Goal: Information Seeking & Learning: Learn about a topic

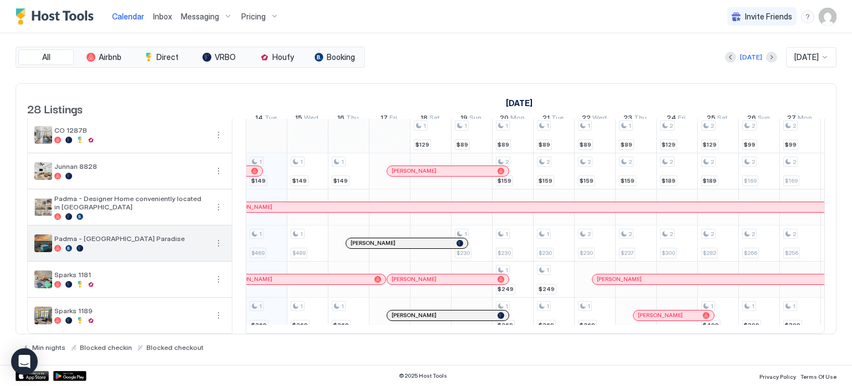
scroll to position [819, 0]
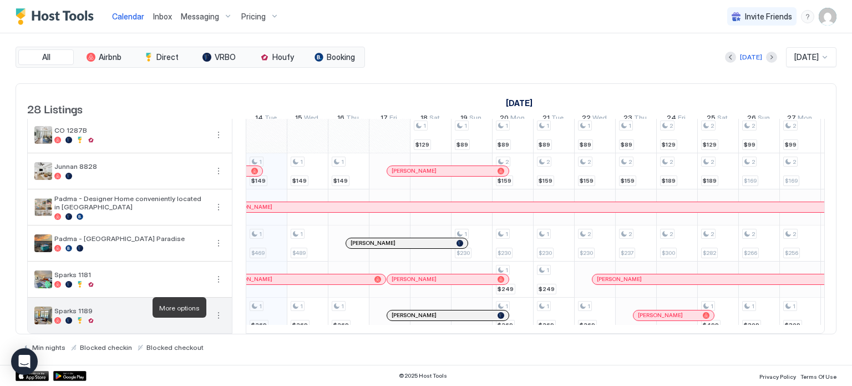
click at [215, 309] on button "More options" at bounding box center [218, 315] width 13 height 13
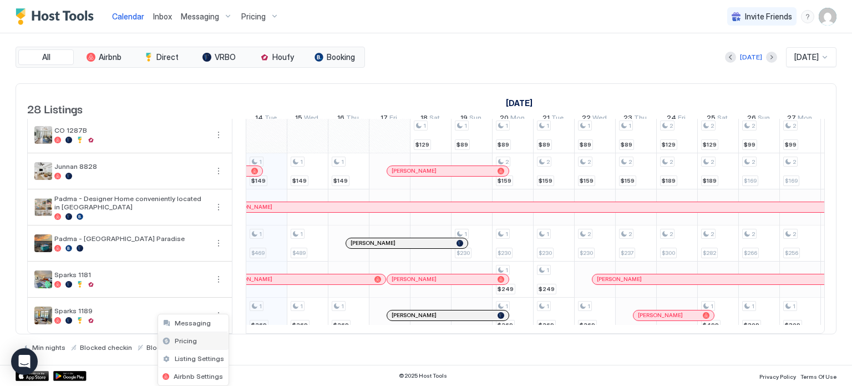
click at [187, 337] on span "Pricing" at bounding box center [186, 340] width 22 height 8
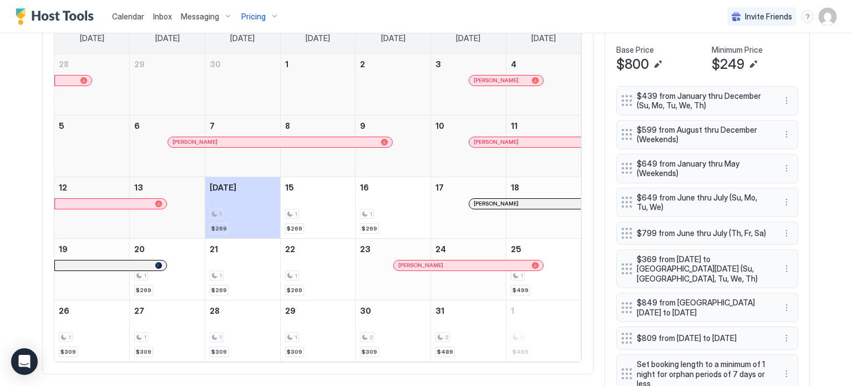
scroll to position [277, 0]
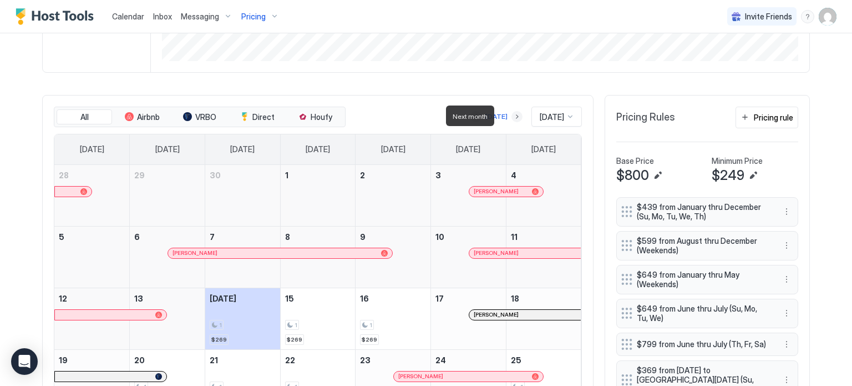
click at [512, 115] on button "Next month" at bounding box center [517, 116] width 11 height 11
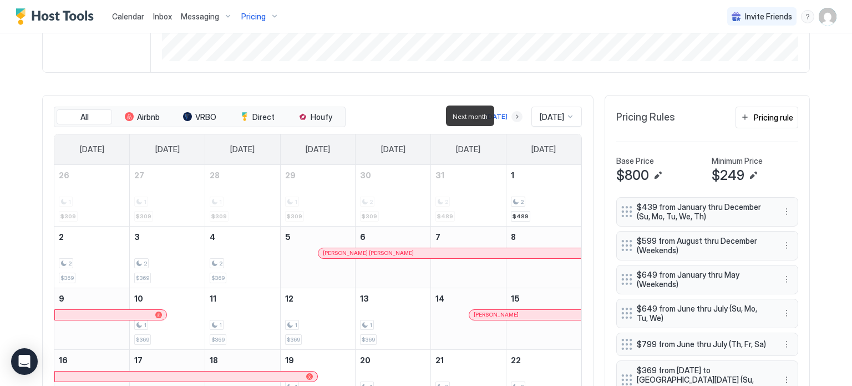
click at [512, 115] on button "Next month" at bounding box center [517, 116] width 11 height 11
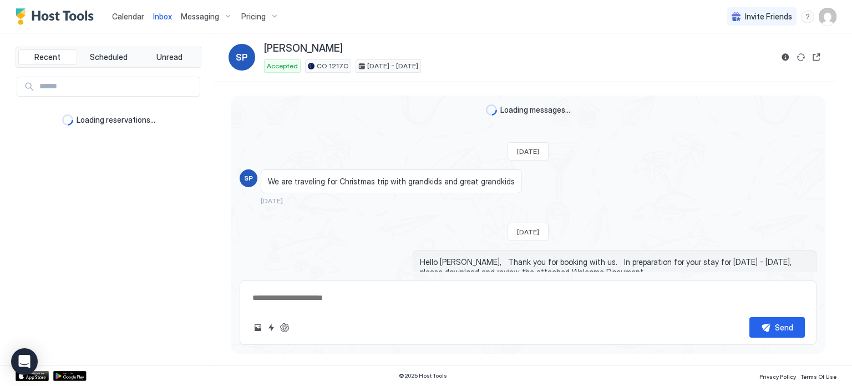
scroll to position [255, 0]
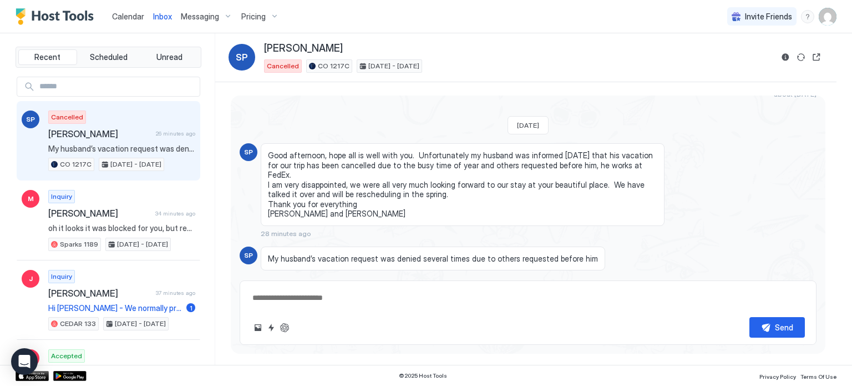
type textarea "*"
